Goal: Obtain resource: Obtain resource

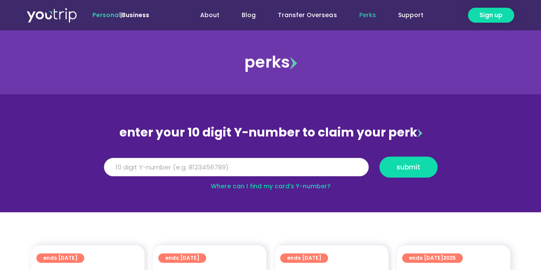
click at [215, 164] on input "Y Number" at bounding box center [236, 167] width 265 height 19
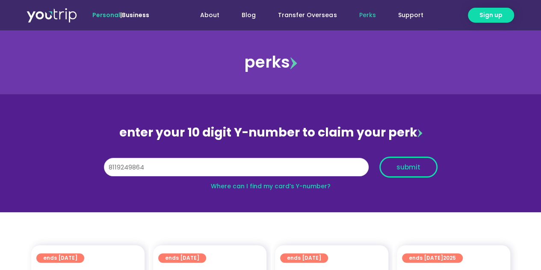
type input "8119249864"
click at [396, 168] on span "submit" at bounding box center [408, 167] width 24 height 6
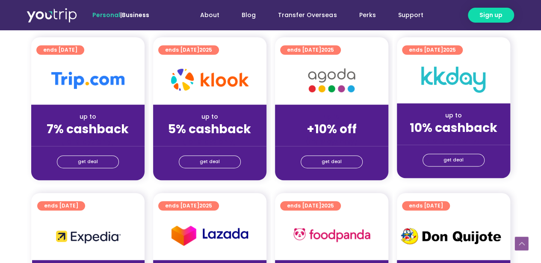
scroll to position [257, 0]
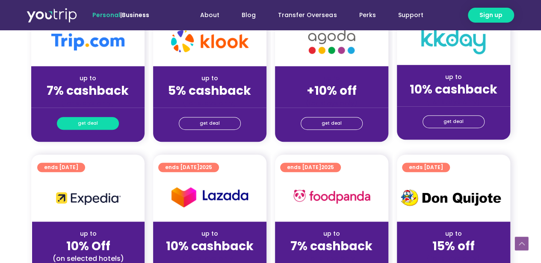
click at [103, 123] on link "get deal" at bounding box center [88, 123] width 62 height 13
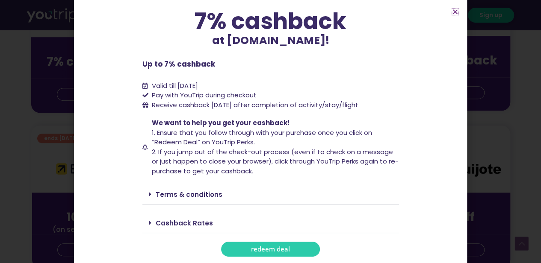
scroll to position [299, 0]
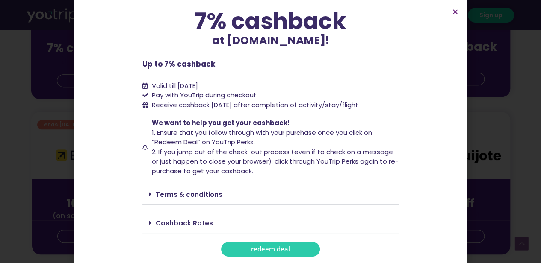
click at [198, 193] on link "Terms & conditions" at bounding box center [189, 194] width 67 height 9
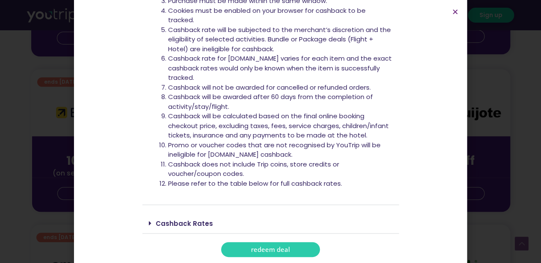
scroll to position [470, 0]
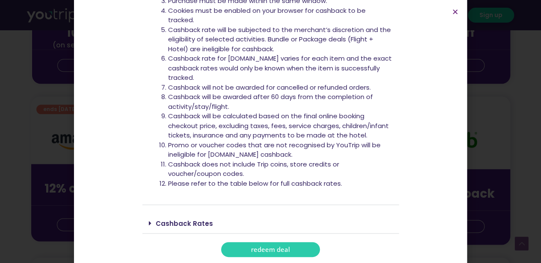
click at [286, 247] on span "redeem deal" at bounding box center [270, 250] width 39 height 6
